Goal: Navigation & Orientation: Find specific page/section

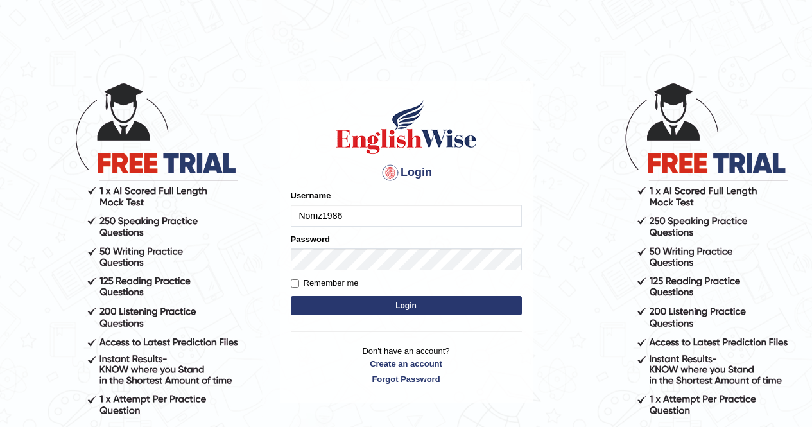
click at [392, 309] on button "Login" at bounding box center [406, 305] width 231 height 19
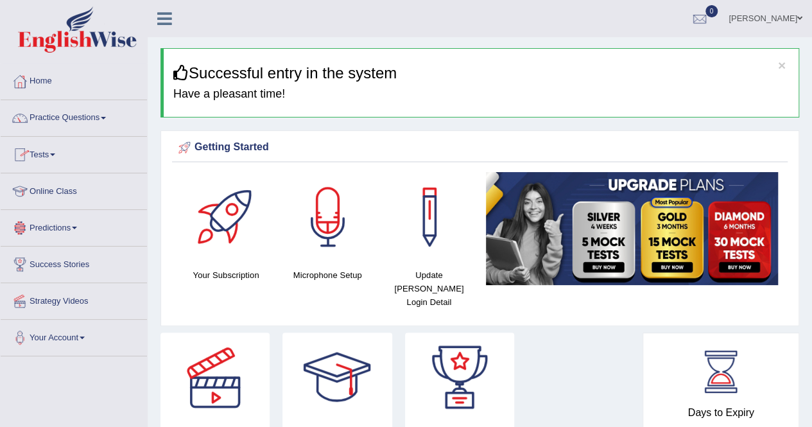
click at [71, 193] on link "Online Class" at bounding box center [74, 189] width 146 height 32
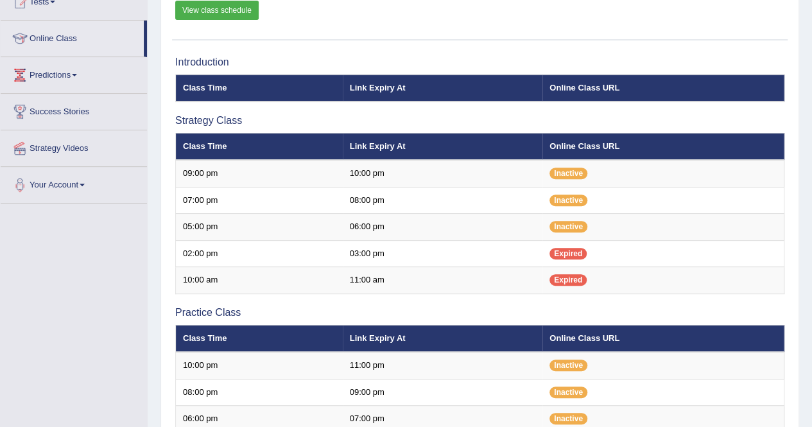
scroll to position [154, 0]
